Goal: Transaction & Acquisition: Purchase product/service

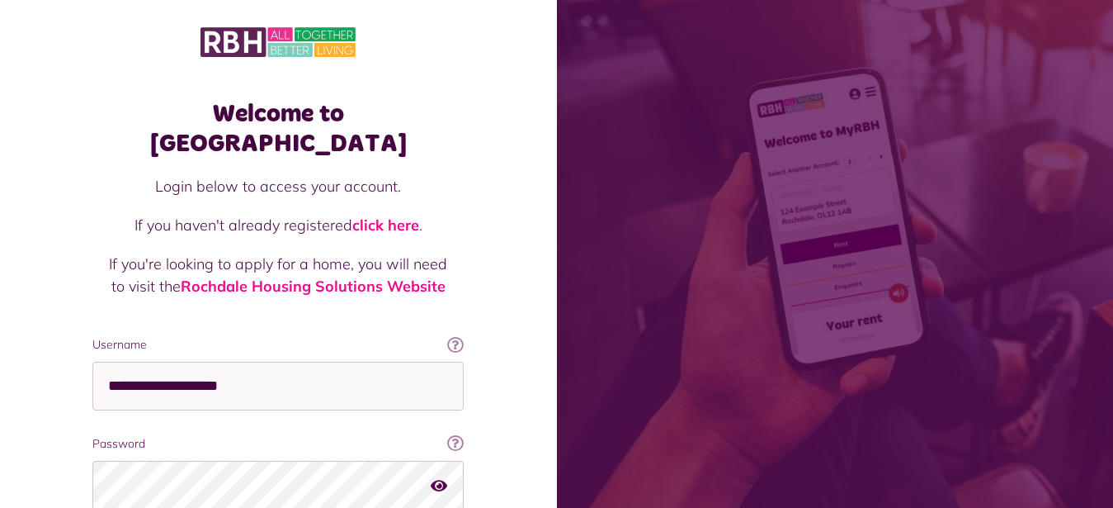
scroll to position [126, 0]
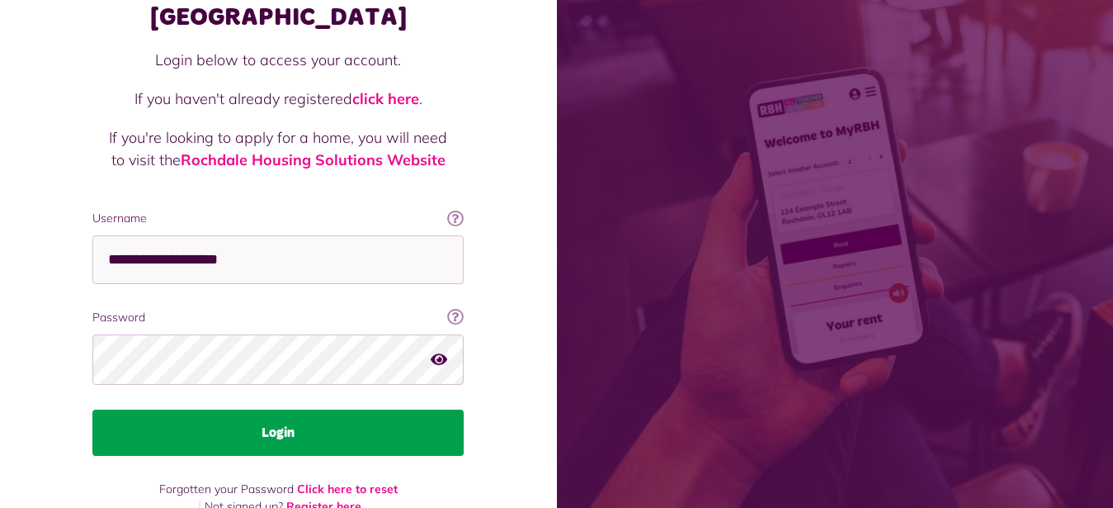
click at [283, 409] on button "Login" at bounding box center [277, 432] width 371 height 46
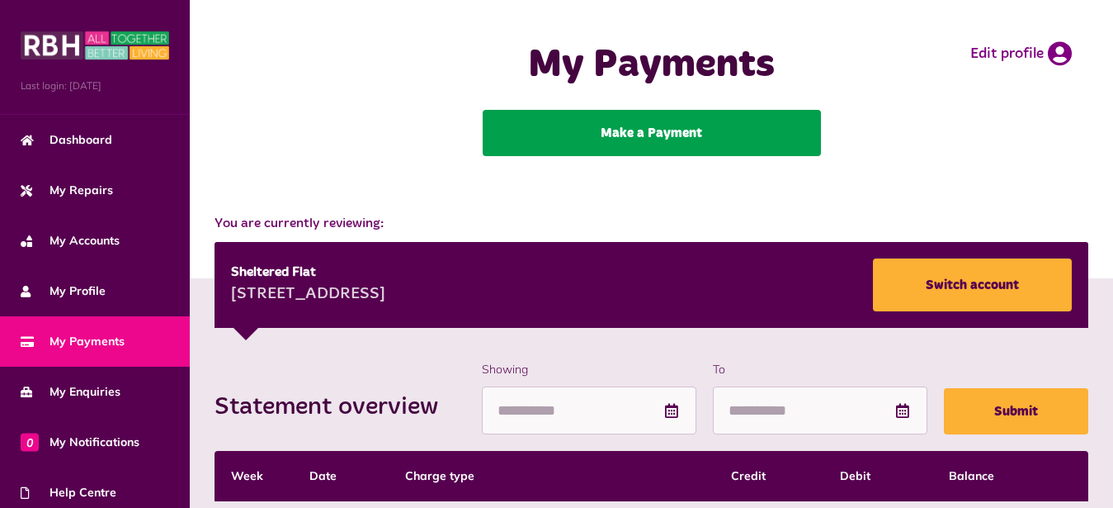
click at [668, 135] on link "Make a Payment" at bounding box center [652, 133] width 338 height 46
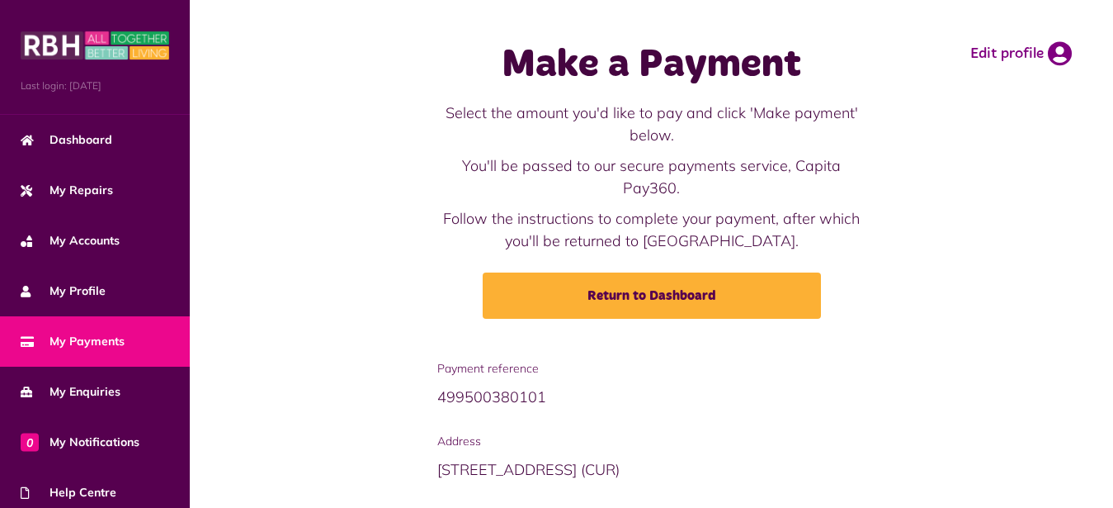
drag, startPoint x: 327, startPoint y: 359, endPoint x: 349, endPoint y: 342, distance: 28.2
click at [349, 342] on div "Make a Payment Select the amount you'd like to pay and click 'Make payment' bel…" at bounding box center [652, 180] width 924 height 360
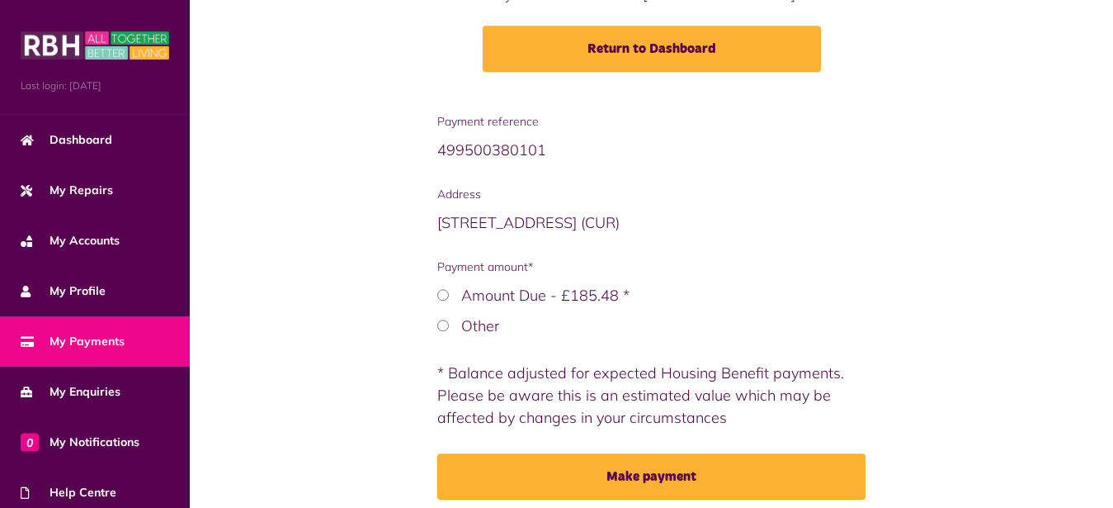
scroll to position [253, 0]
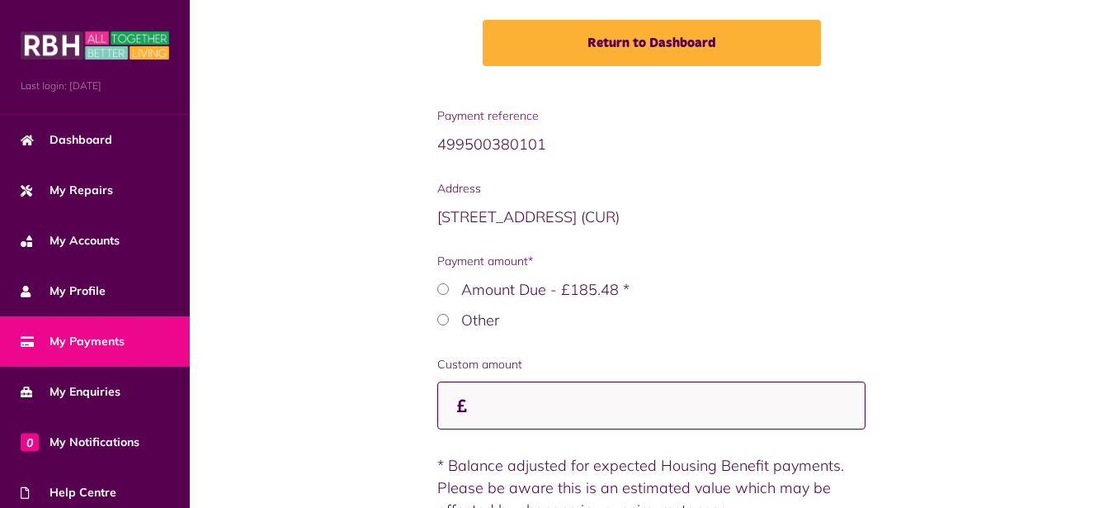
click at [483, 404] on input "Custom amount" at bounding box center [651, 405] width 429 height 49
type input "******"
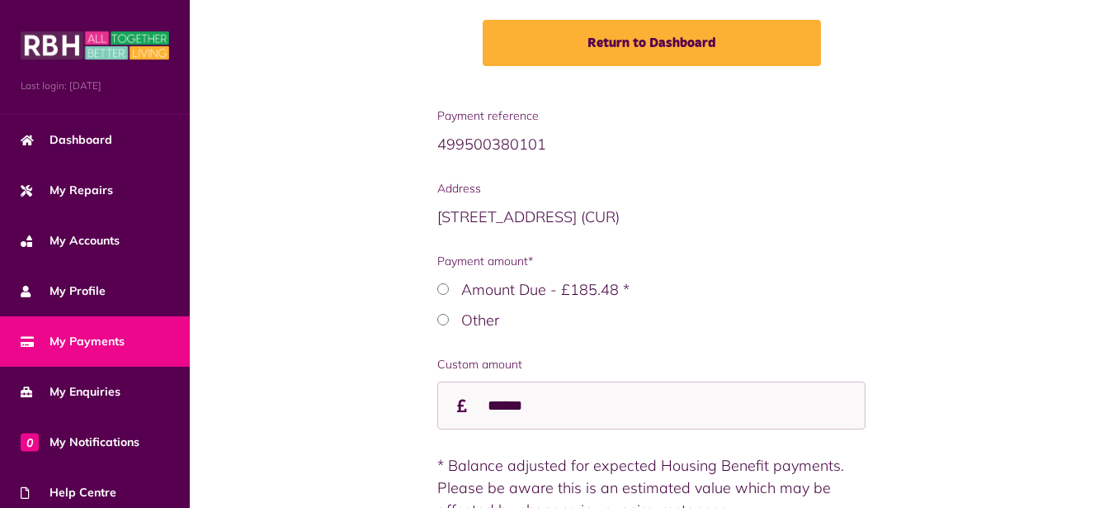
click at [394, 423] on div "Payment reference 499500380101 Address [STREET_ADDRESS] Payment amount* Other" at bounding box center [651, 362] width 890 height 510
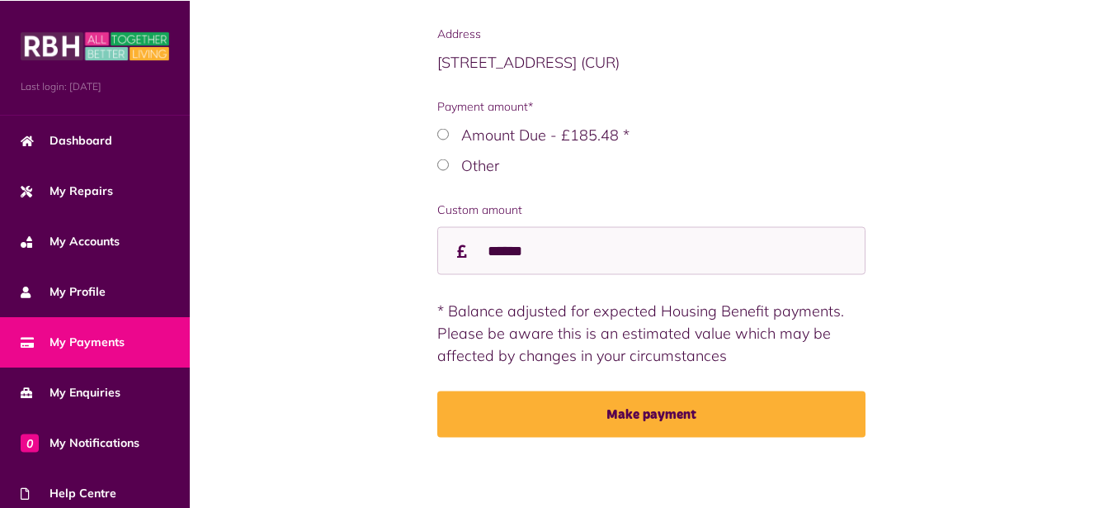
scroll to position [413, 0]
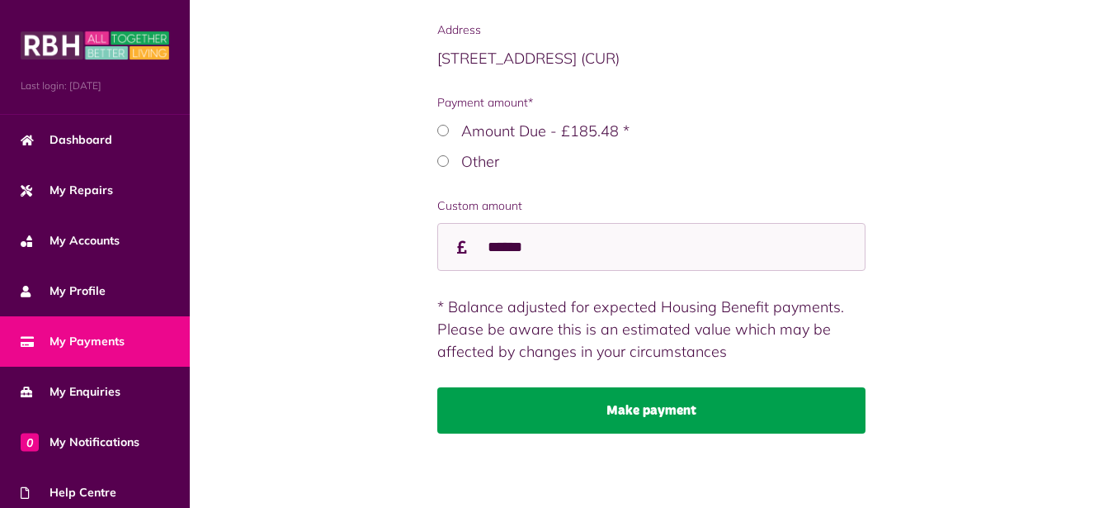
click at [652, 413] on button "Make payment" at bounding box center [651, 410] width 429 height 46
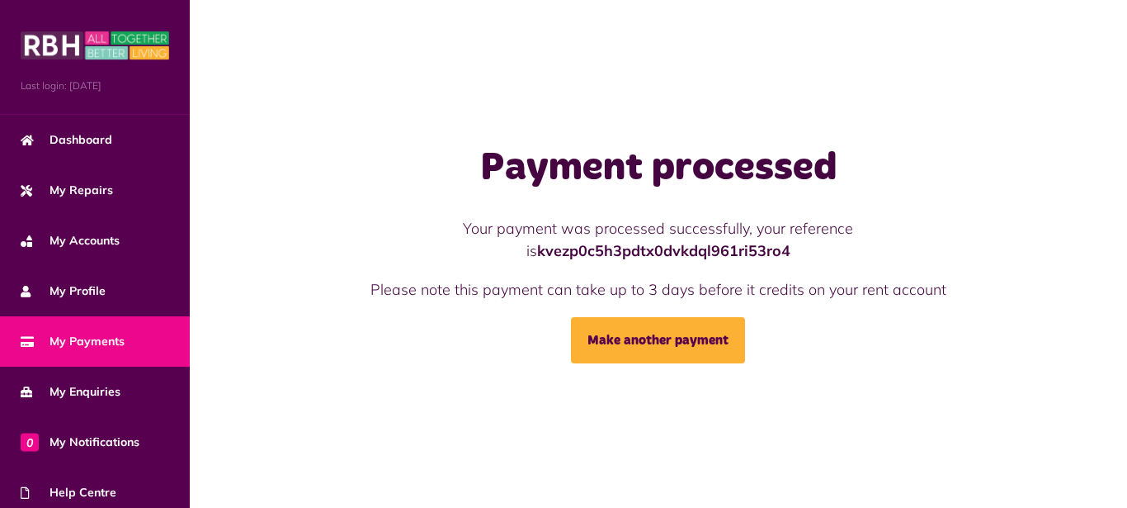
click at [83, 338] on span "My Payments" at bounding box center [73, 341] width 104 height 17
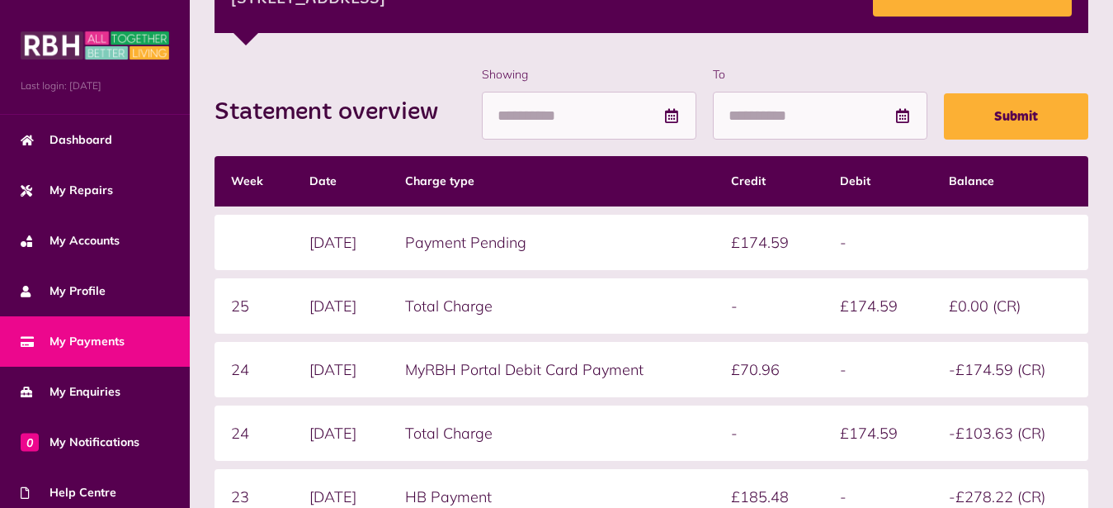
scroll to position [160, 0]
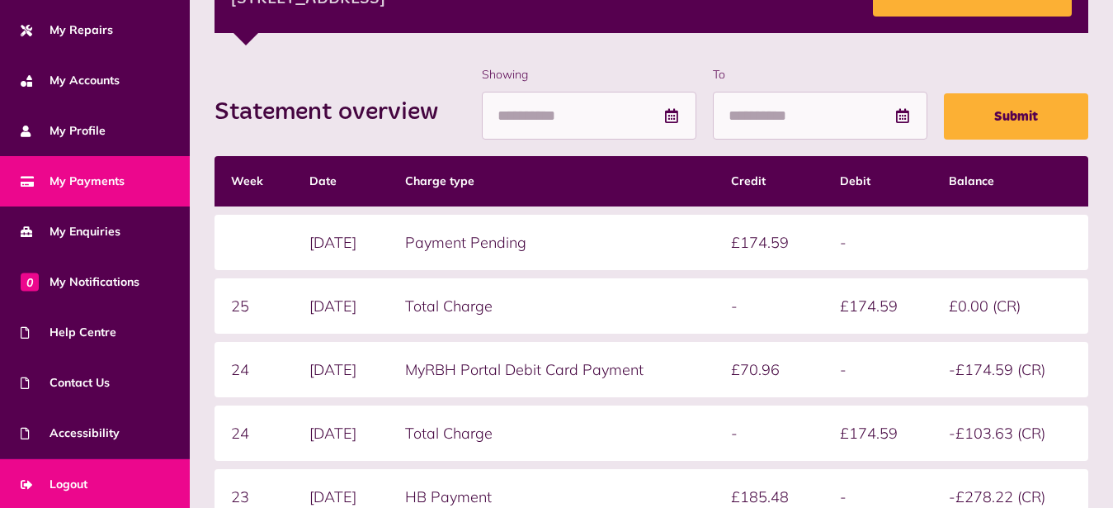
click at [68, 483] on span "Logout" at bounding box center [54, 483] width 67 height 17
